Goal: Find specific page/section: Find specific page/section

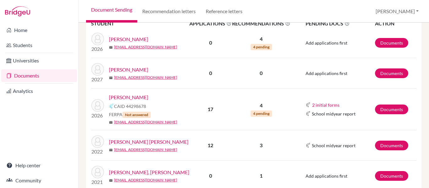
scroll to position [215, 0]
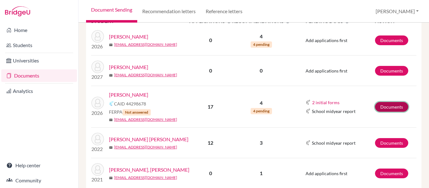
click at [392, 103] on link "Documents" at bounding box center [391, 107] width 33 height 10
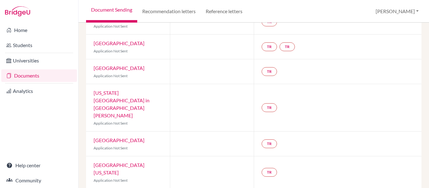
scroll to position [195, 0]
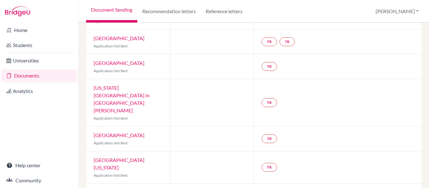
click at [135, 132] on link "University of Notre Dame" at bounding box center [119, 135] width 51 height 6
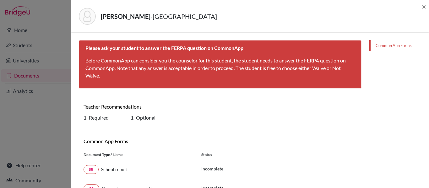
click at [31, 77] on div "Simon, Michaela - University of Notre Dame × Please ask your student to answer …" at bounding box center [214, 94] width 429 height 188
click at [424, 6] on span "×" at bounding box center [424, 6] width 4 height 9
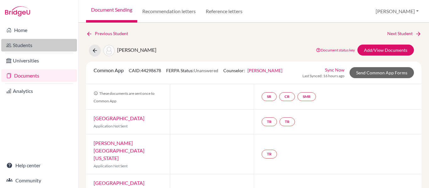
click at [20, 45] on link "Students" at bounding box center [39, 45] width 76 height 13
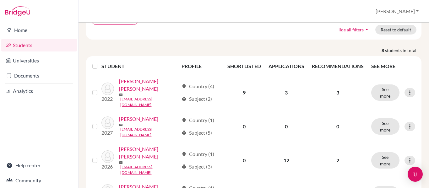
scroll to position [67, 0]
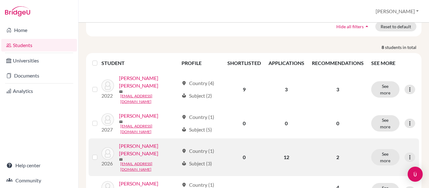
click at [149, 142] on link "[PERSON_NAME] [PERSON_NAME]" at bounding box center [149, 149] width 60 height 15
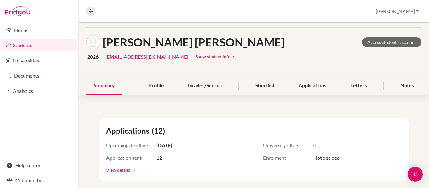
scroll to position [19, 0]
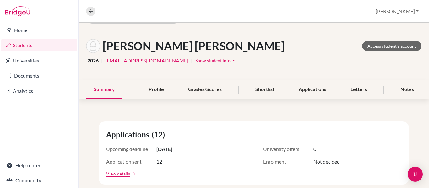
click at [31, 47] on link "Students" at bounding box center [39, 45] width 76 height 13
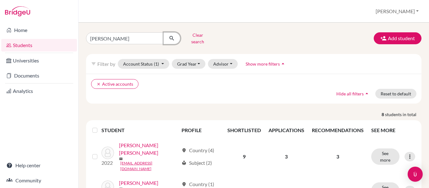
click at [172, 37] on icon "submit" at bounding box center [172, 38] width 6 height 6
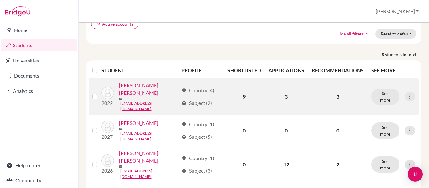
scroll to position [63, 0]
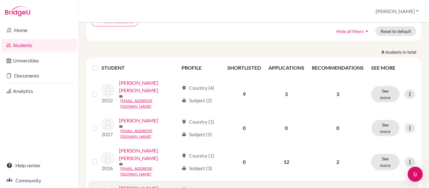
click at [139, 185] on link "[PERSON_NAME]" at bounding box center [138, 189] width 39 height 8
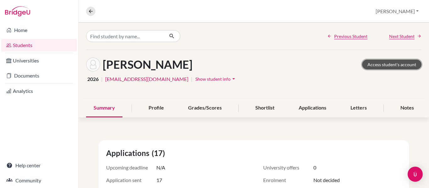
click at [390, 62] on link "Access student's account" at bounding box center [391, 65] width 59 height 10
